Goal: Information Seeking & Learning: Learn about a topic

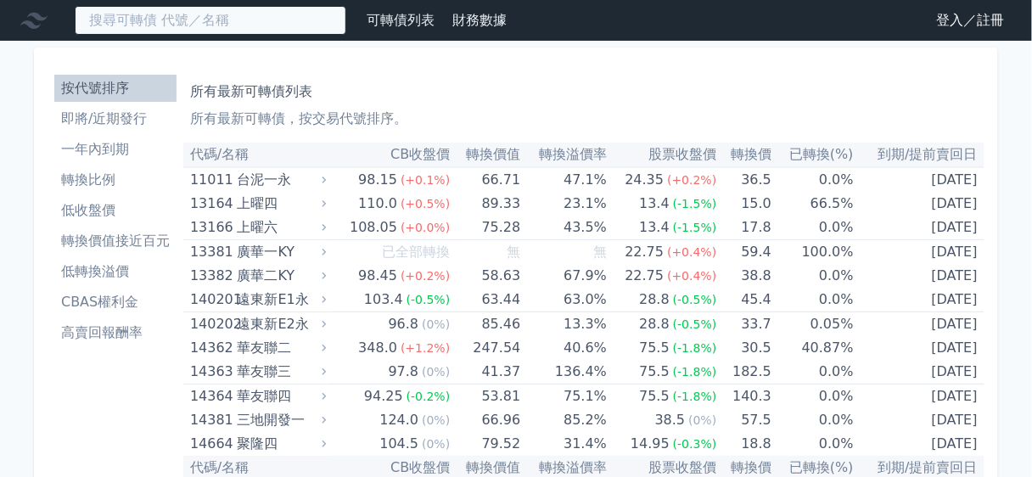
click at [257, 24] on input at bounding box center [211, 20] width 272 height 29
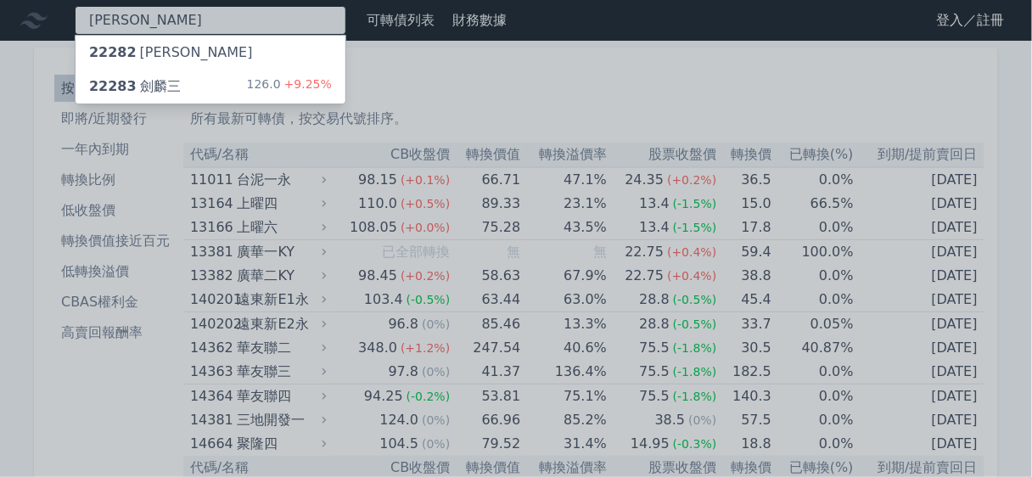
type input "[PERSON_NAME]"
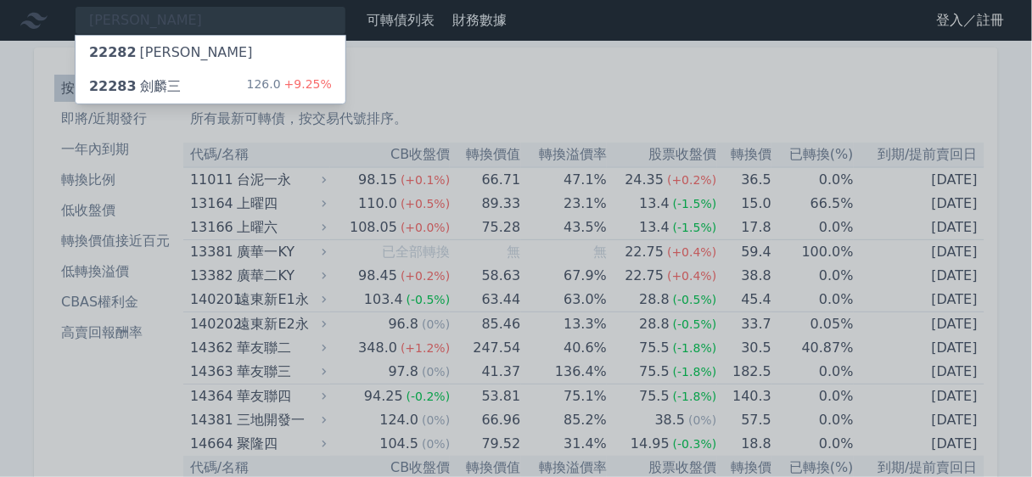
click at [243, 76] on div "22283 [PERSON_NAME] 126.0 +9.25%" at bounding box center [211, 87] width 270 height 34
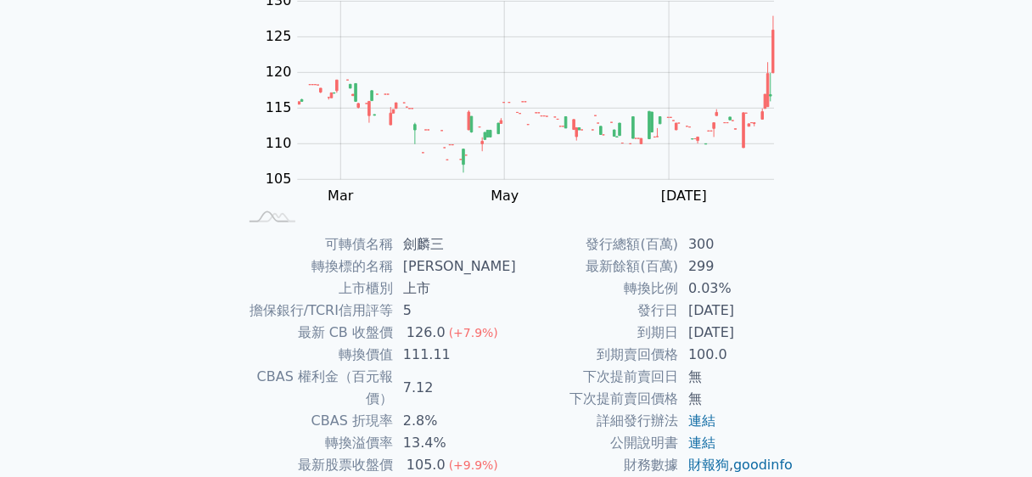
scroll to position [204, 0]
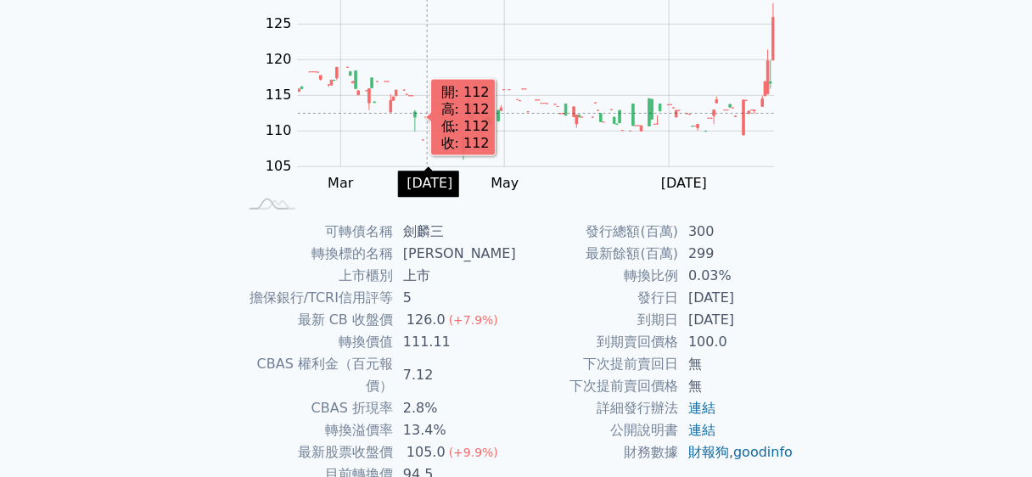
drag, startPoint x: 454, startPoint y: 171, endPoint x: 425, endPoint y: 135, distance: 45.9
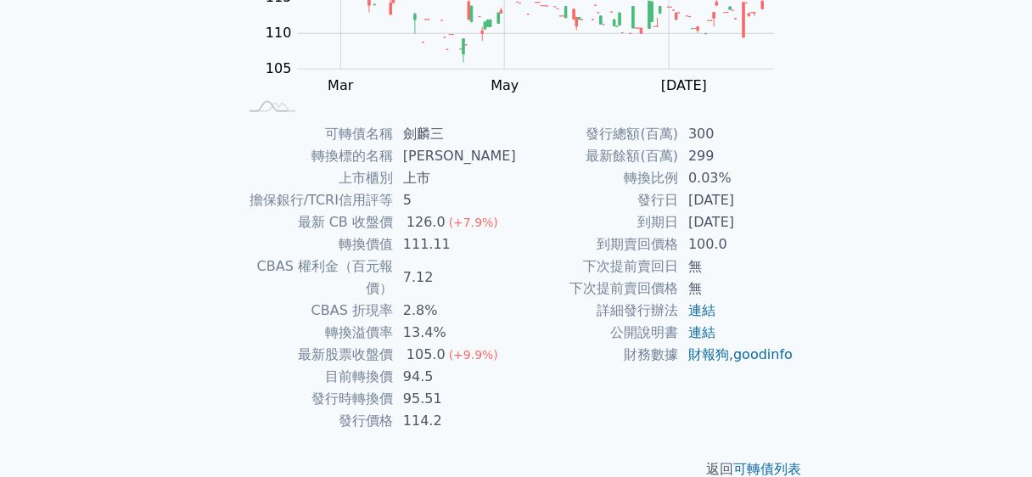
scroll to position [308, 0]
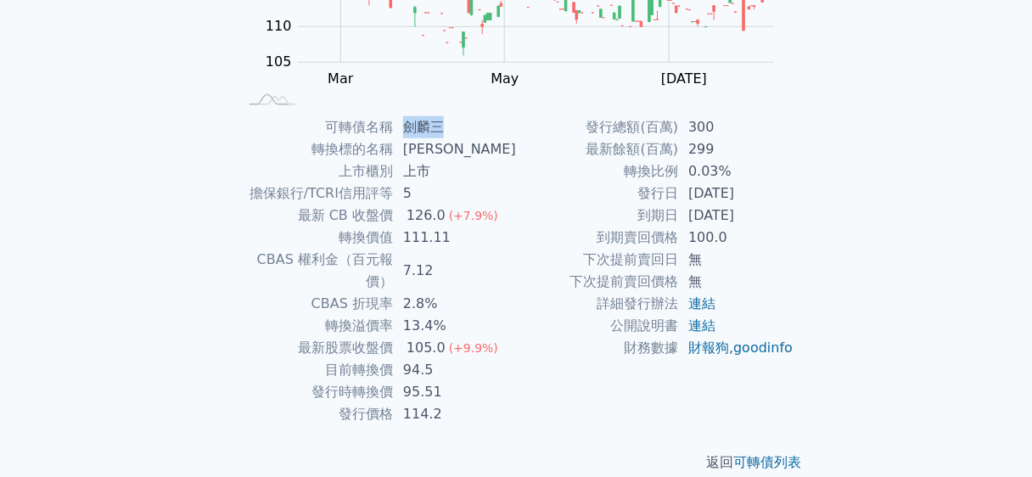
drag, startPoint x: 414, startPoint y: 126, endPoint x: 463, endPoint y: 124, distance: 49.3
click at [463, 124] on td "劍麟三" at bounding box center [454, 127] width 123 height 22
copy td "劍麟三"
drag, startPoint x: 689, startPoint y: 194, endPoint x: 774, endPoint y: 194, distance: 84.9
click at [774, 194] on td "[DATE]" at bounding box center [736, 193] width 116 height 22
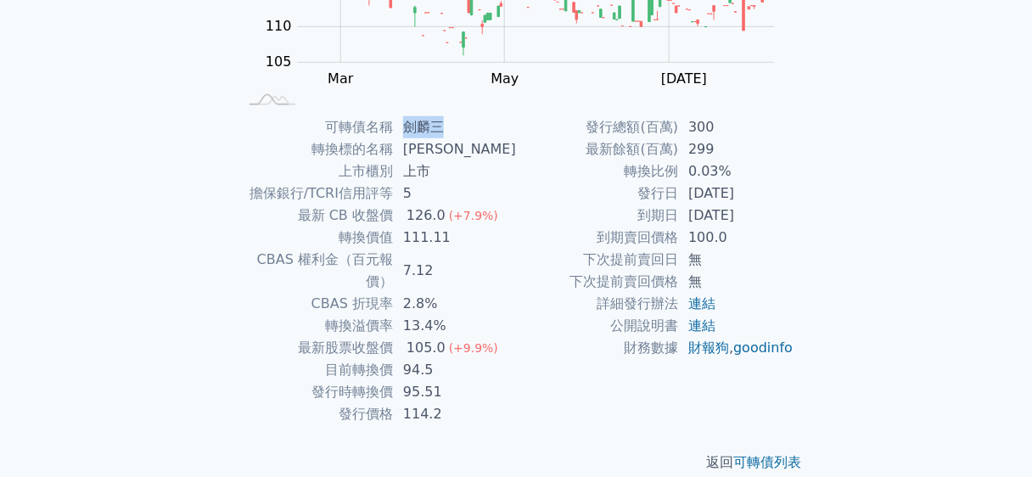
copy td "[DATE]"
drag, startPoint x: 692, startPoint y: 217, endPoint x: 765, endPoint y: 216, distance: 73.0
click at [765, 216] on td "[DATE]" at bounding box center [736, 216] width 116 height 22
copy td "[DATE]"
drag, startPoint x: 412, startPoint y: 345, endPoint x: 435, endPoint y: 349, distance: 24.1
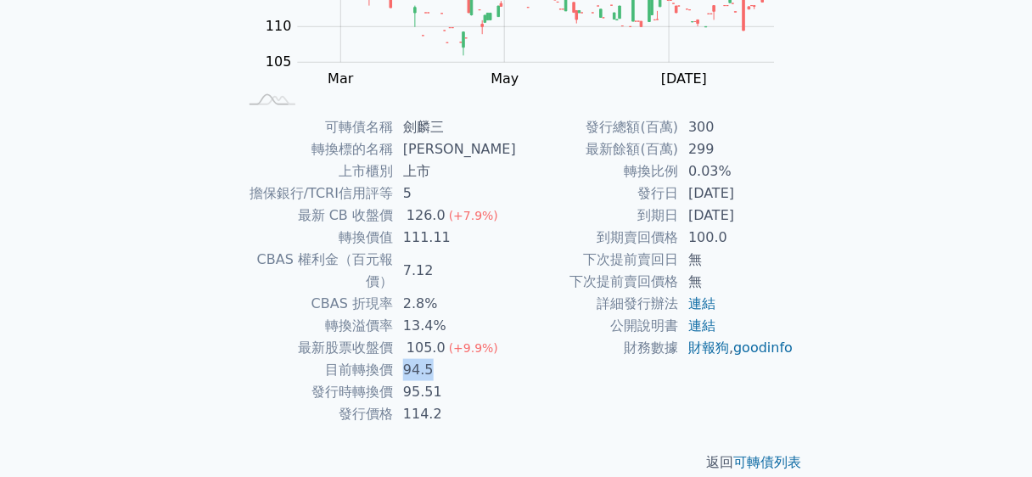
click at [435, 359] on td "94.5" at bounding box center [454, 370] width 123 height 22
copy td "94.5"
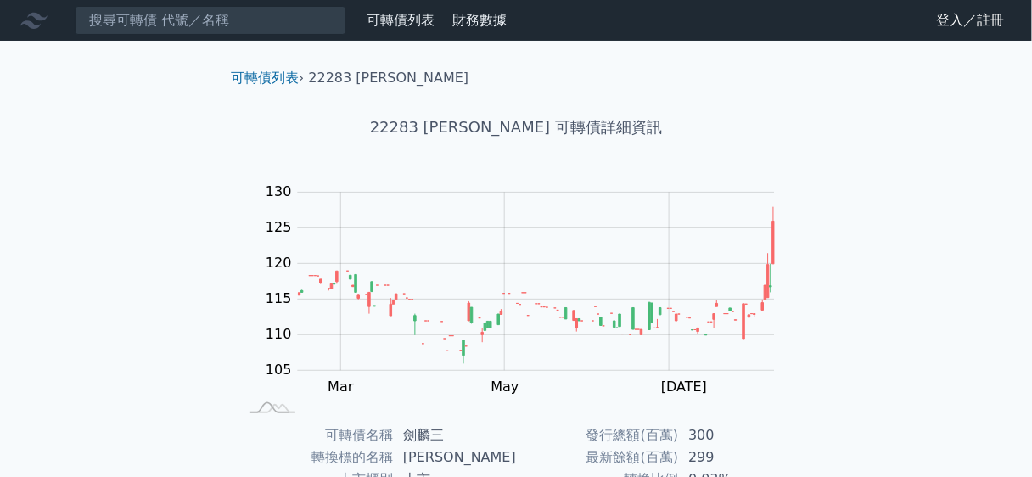
scroll to position [0, 0]
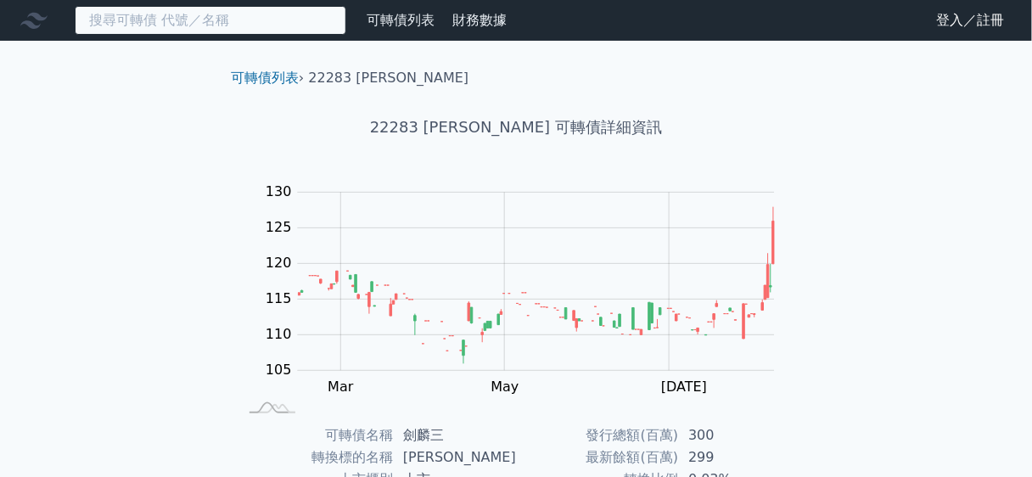
click at [188, 15] on input at bounding box center [211, 20] width 272 height 29
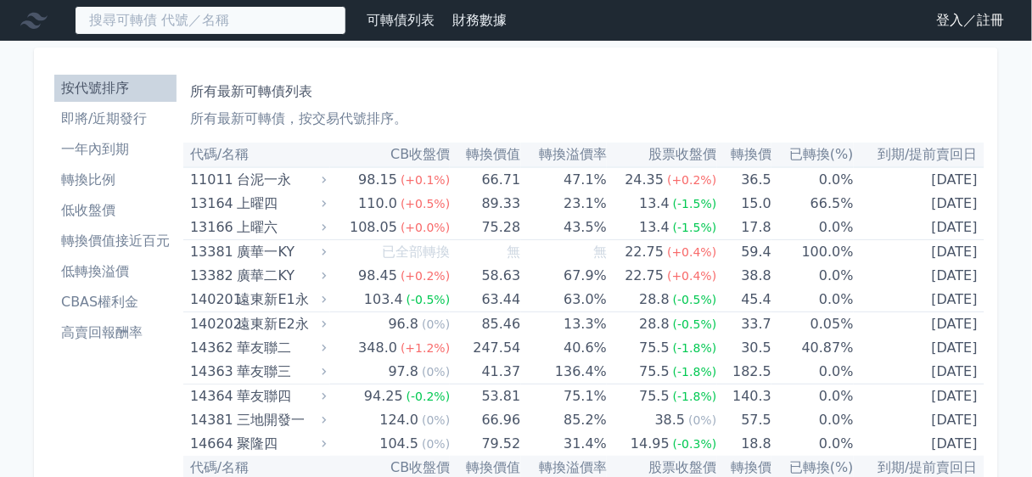
click at [227, 17] on input at bounding box center [211, 20] width 272 height 29
paste input "先進光"
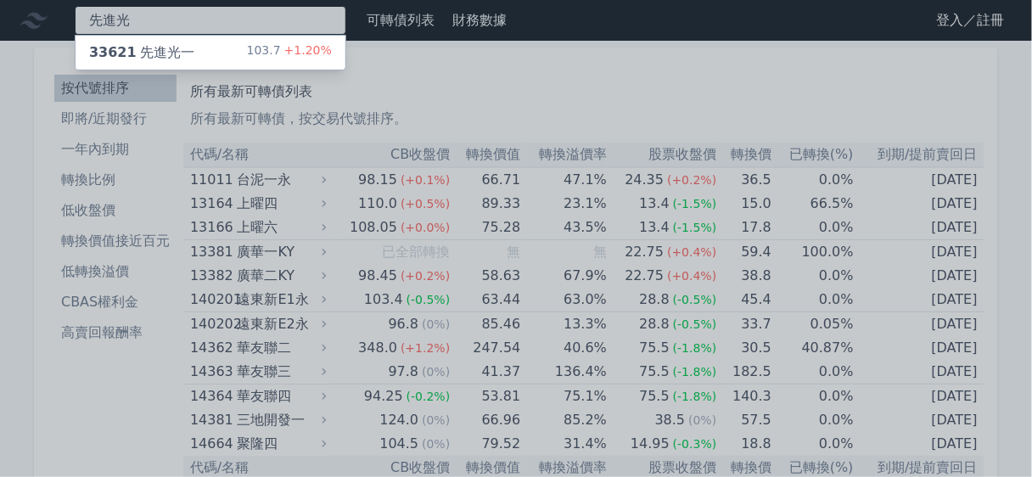
type input "先進光"
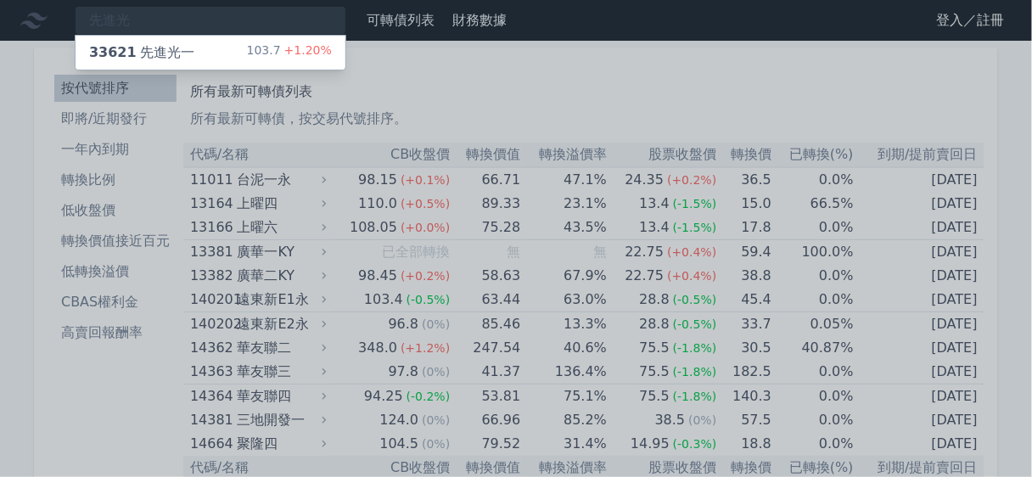
click at [204, 53] on div "33621 先進光一 103.7 +1.20%" at bounding box center [211, 53] width 270 height 34
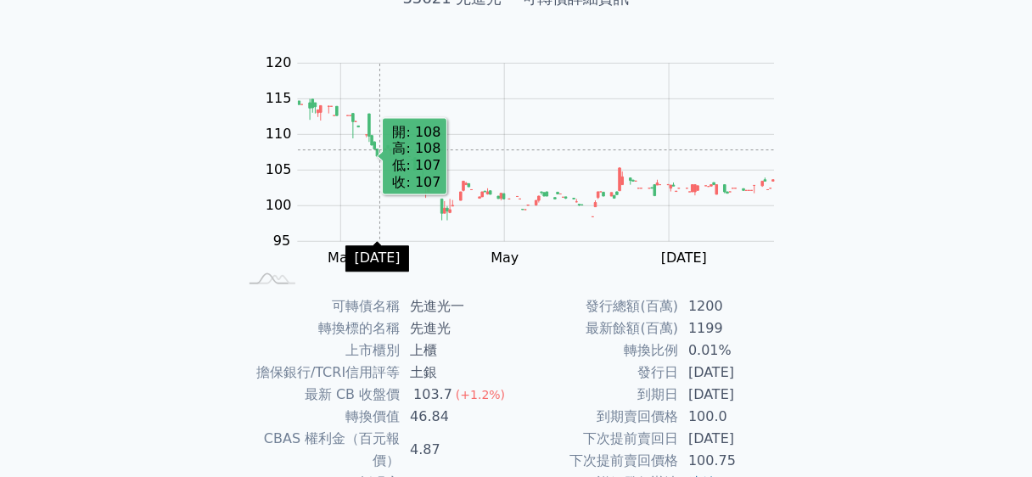
scroll to position [308, 0]
